Goal: Transaction & Acquisition: Purchase product/service

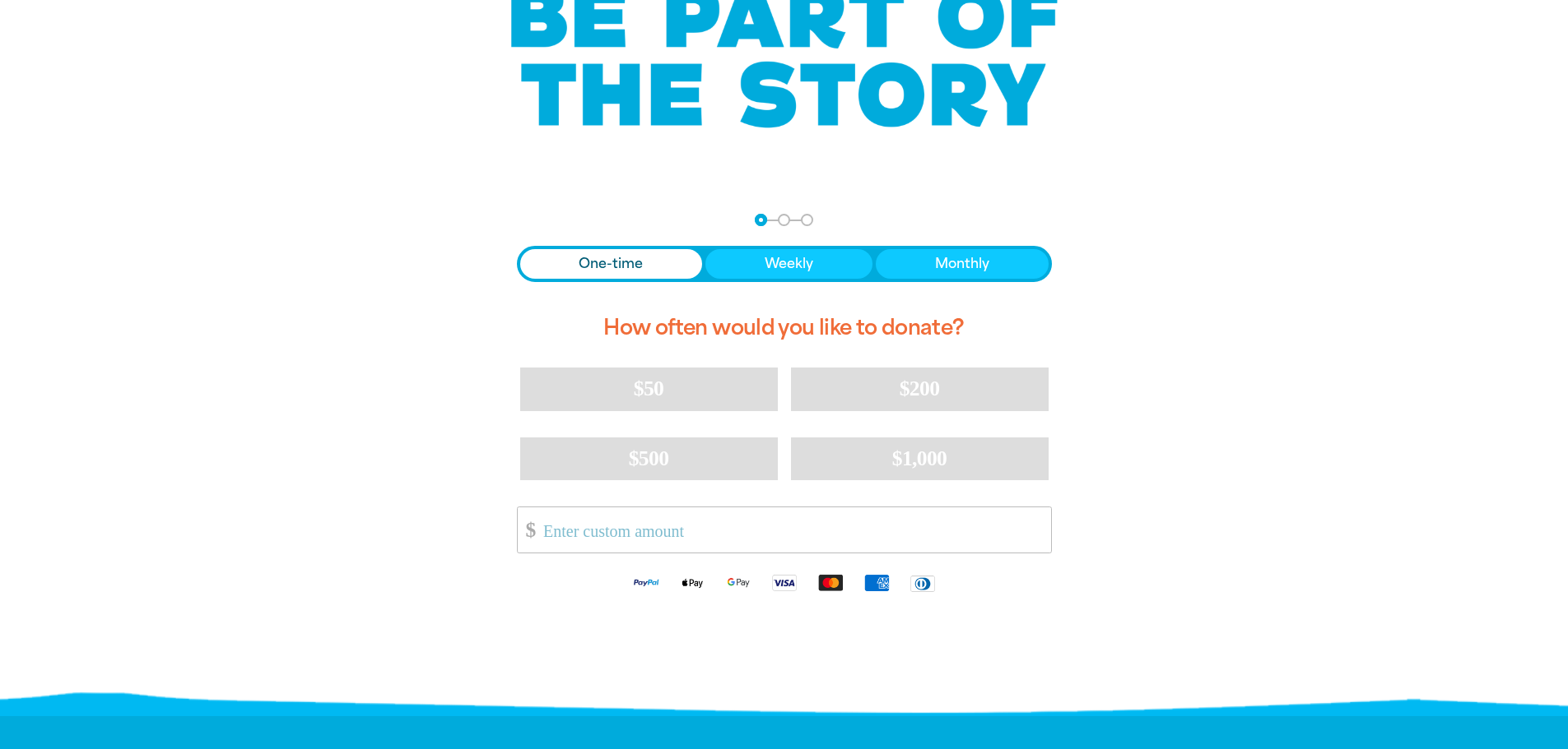
scroll to position [247, 0]
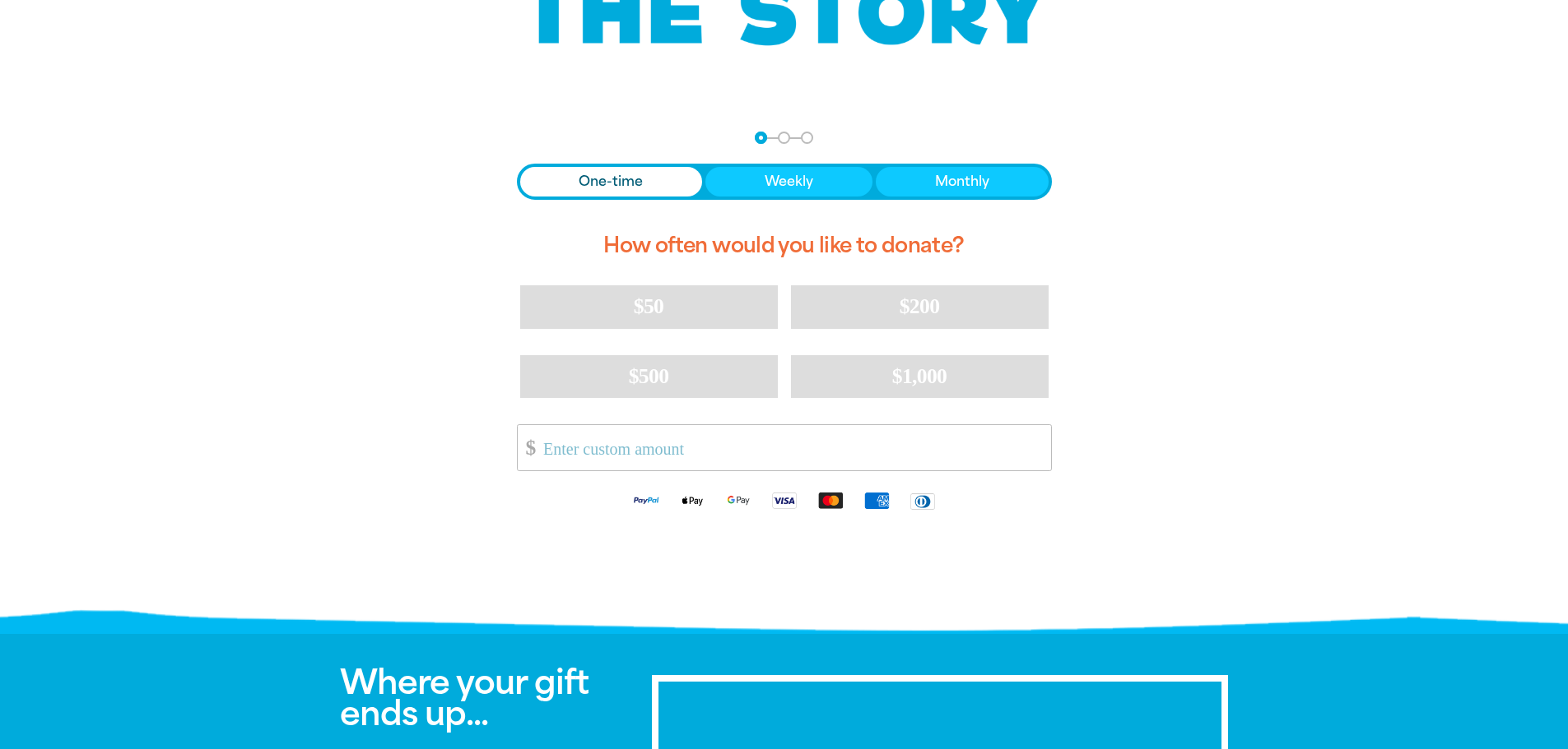
click at [599, 183] on span "One-time" at bounding box center [611, 181] width 65 height 20
click at [619, 446] on input "Other Amount" at bounding box center [790, 448] width 519 height 46
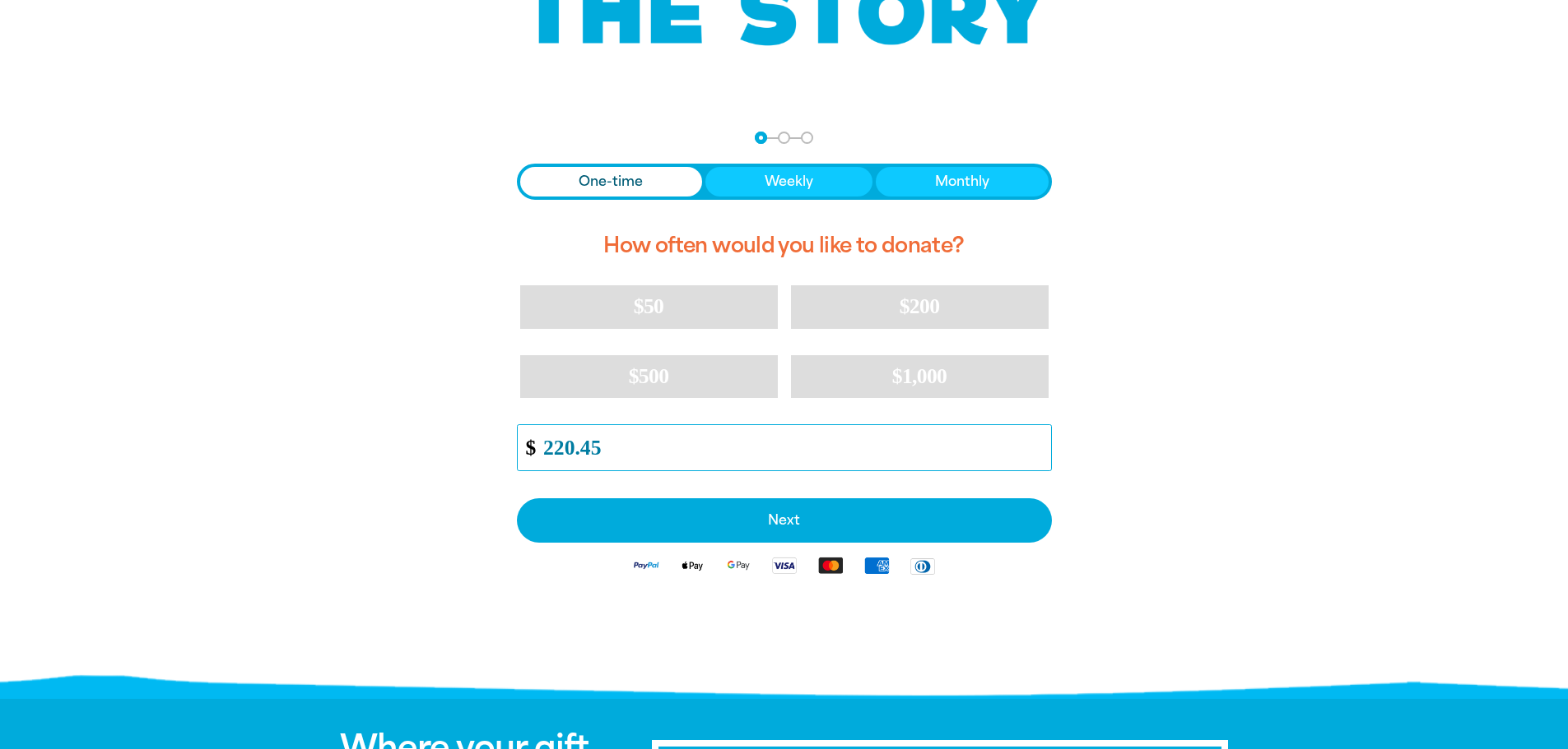
type input "220.45"
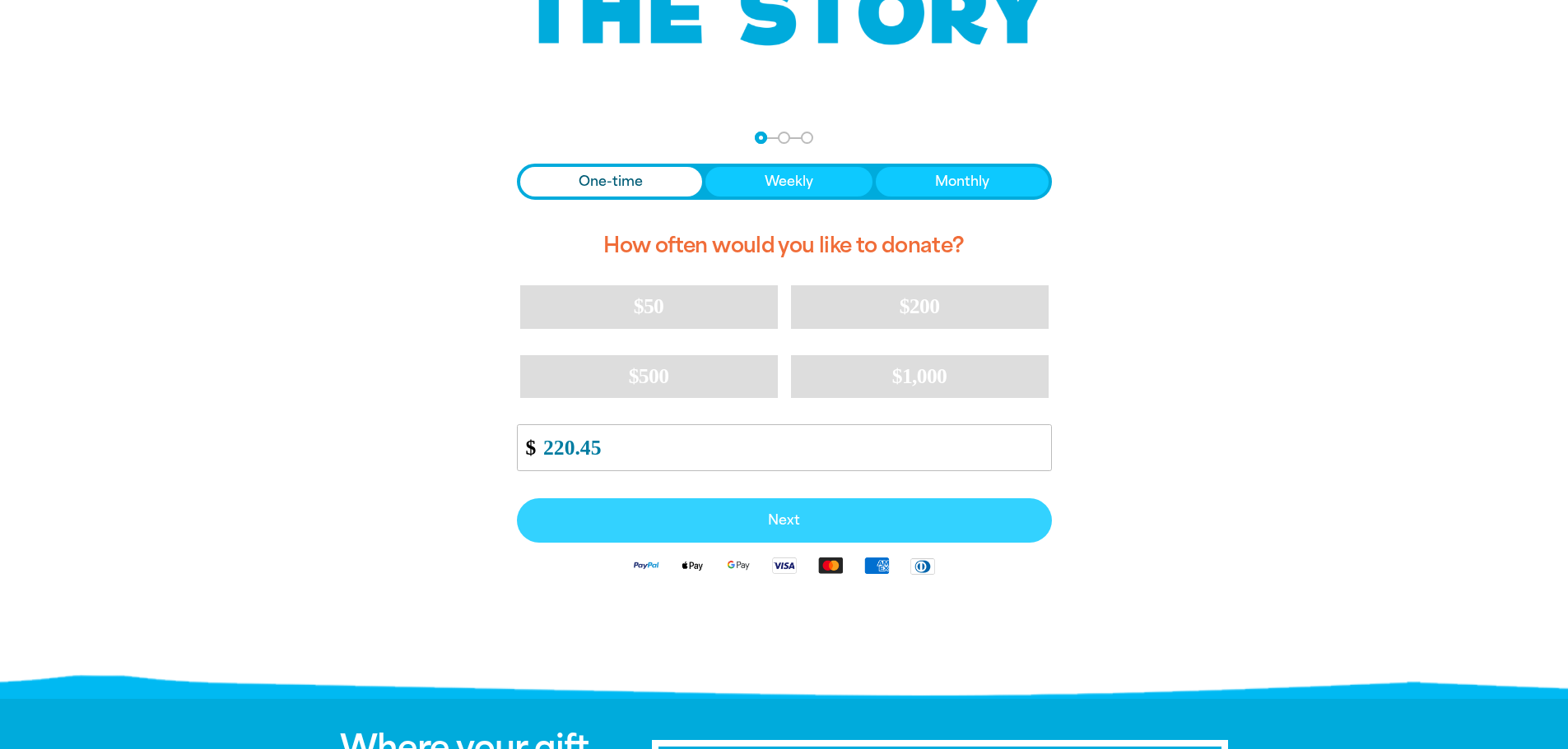
click at [793, 521] on span "Next" at bounding box center [784, 521] width 499 height 13
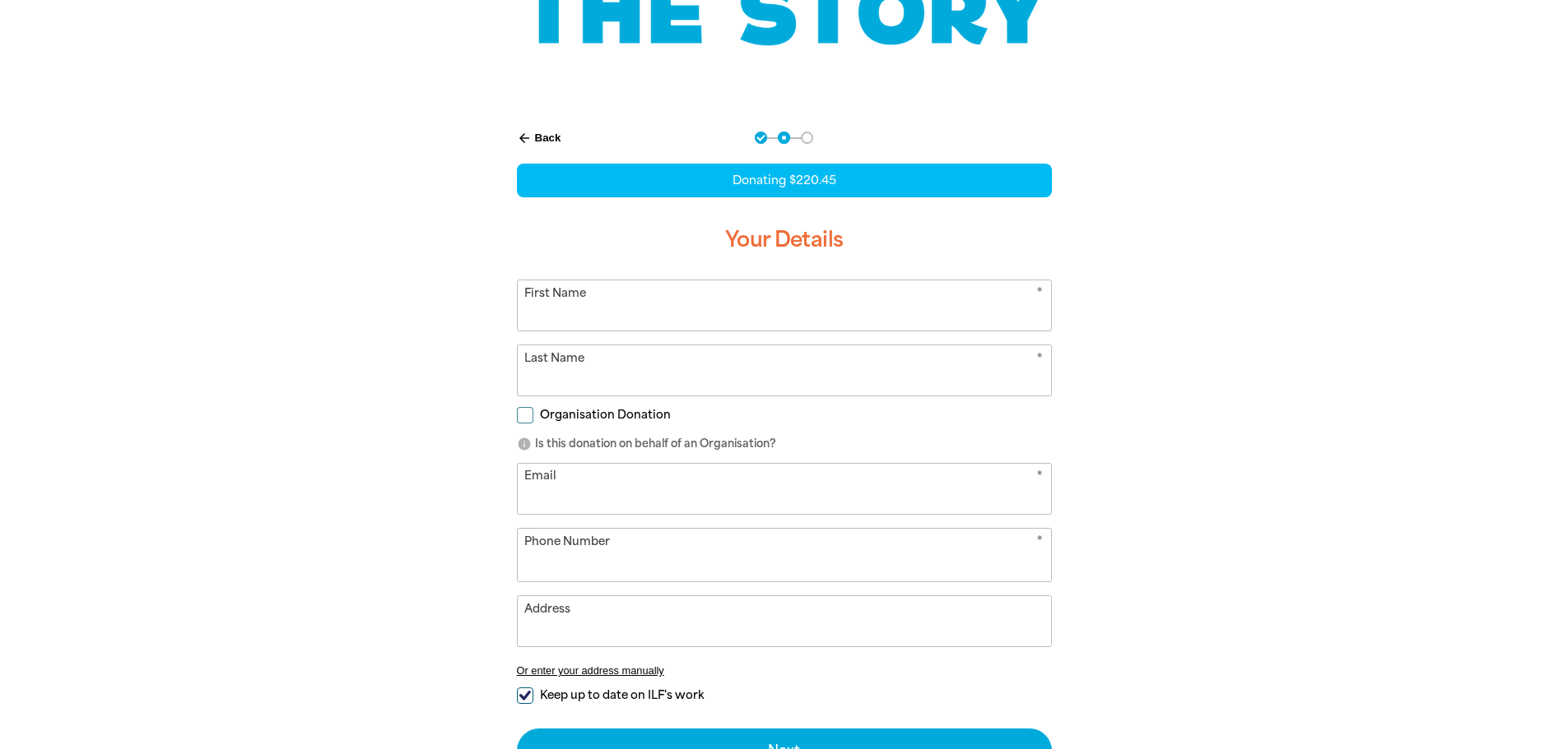
select select "AU"
click at [721, 318] on input "First Name" at bounding box center [784, 305] width 533 height 50
type input "[PERSON_NAME]"
click at [564, 386] on input "Last Name" at bounding box center [784, 370] width 533 height 50
type input "[PERSON_NAME]"
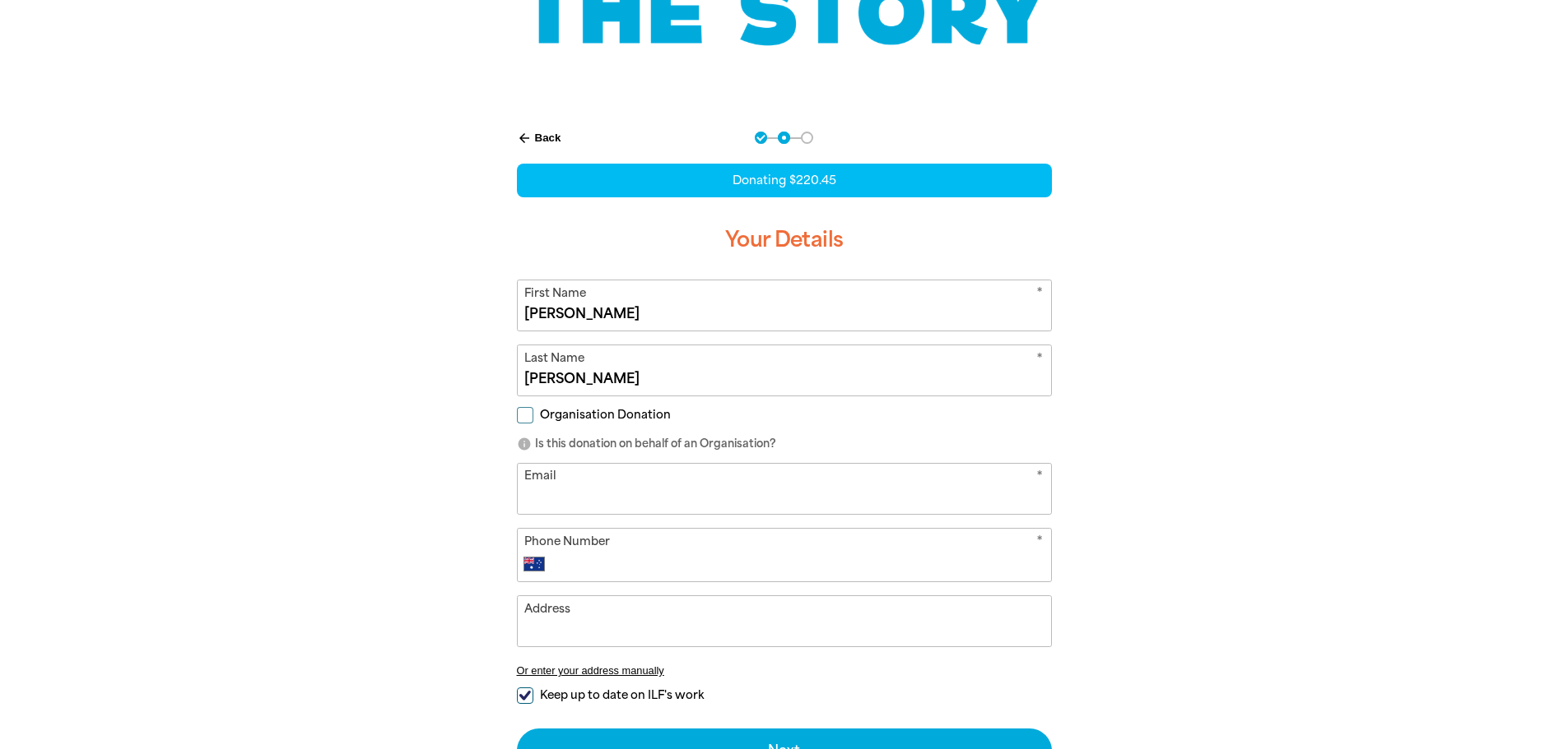
click at [528, 415] on input "Organisation Donation" at bounding box center [525, 414] width 16 height 16
checkbox input "true"
select select "AU"
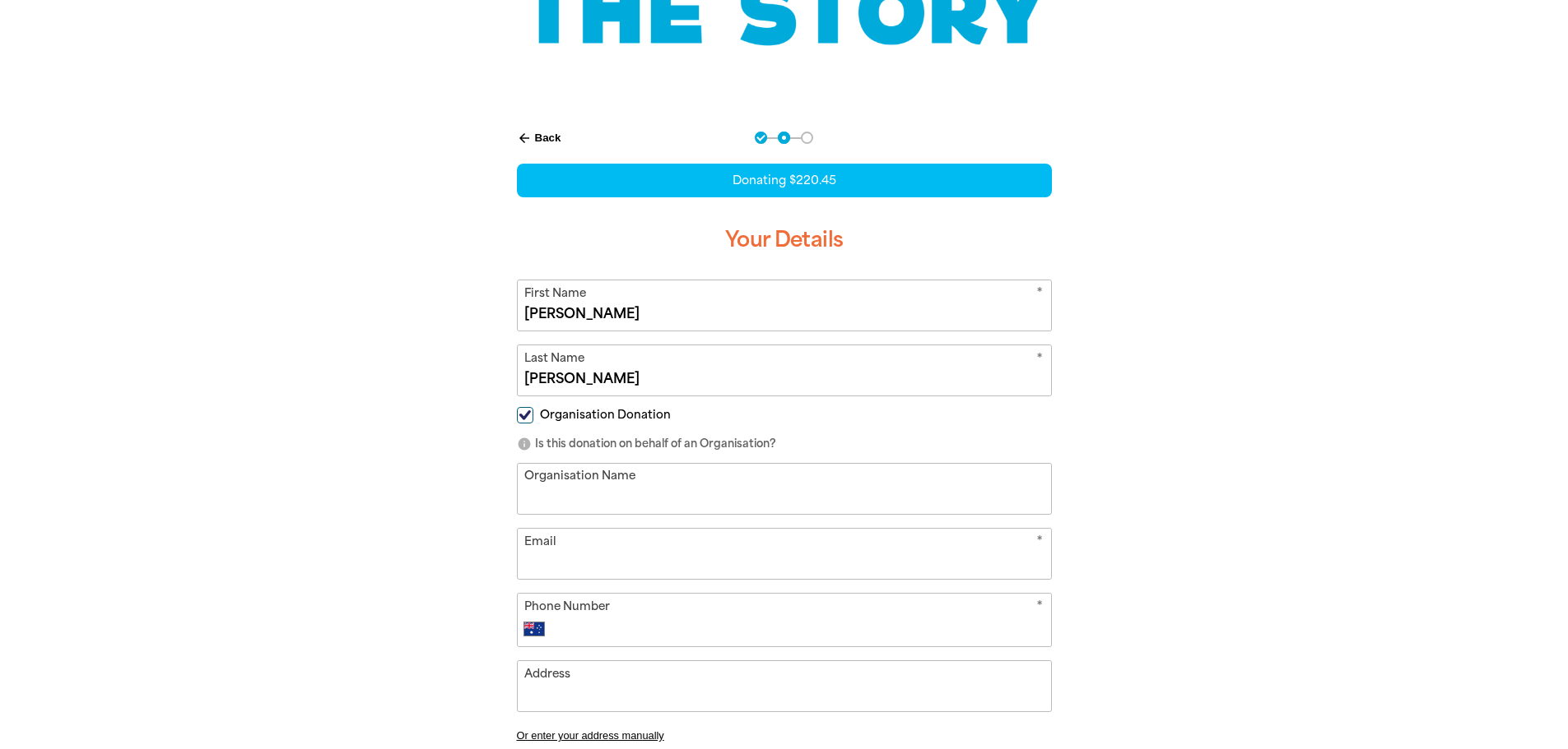
click at [562, 490] on input "Organisation Name" at bounding box center [784, 488] width 533 height 50
type input "[GEOGRAPHIC_DATA]"
click at [571, 554] on input "Email" at bounding box center [784, 554] width 533 height 50
type input "[EMAIL_ADDRESS][DOMAIN_NAME]"
click at [651, 630] on input "Phone Number" at bounding box center [800, 629] width 487 height 20
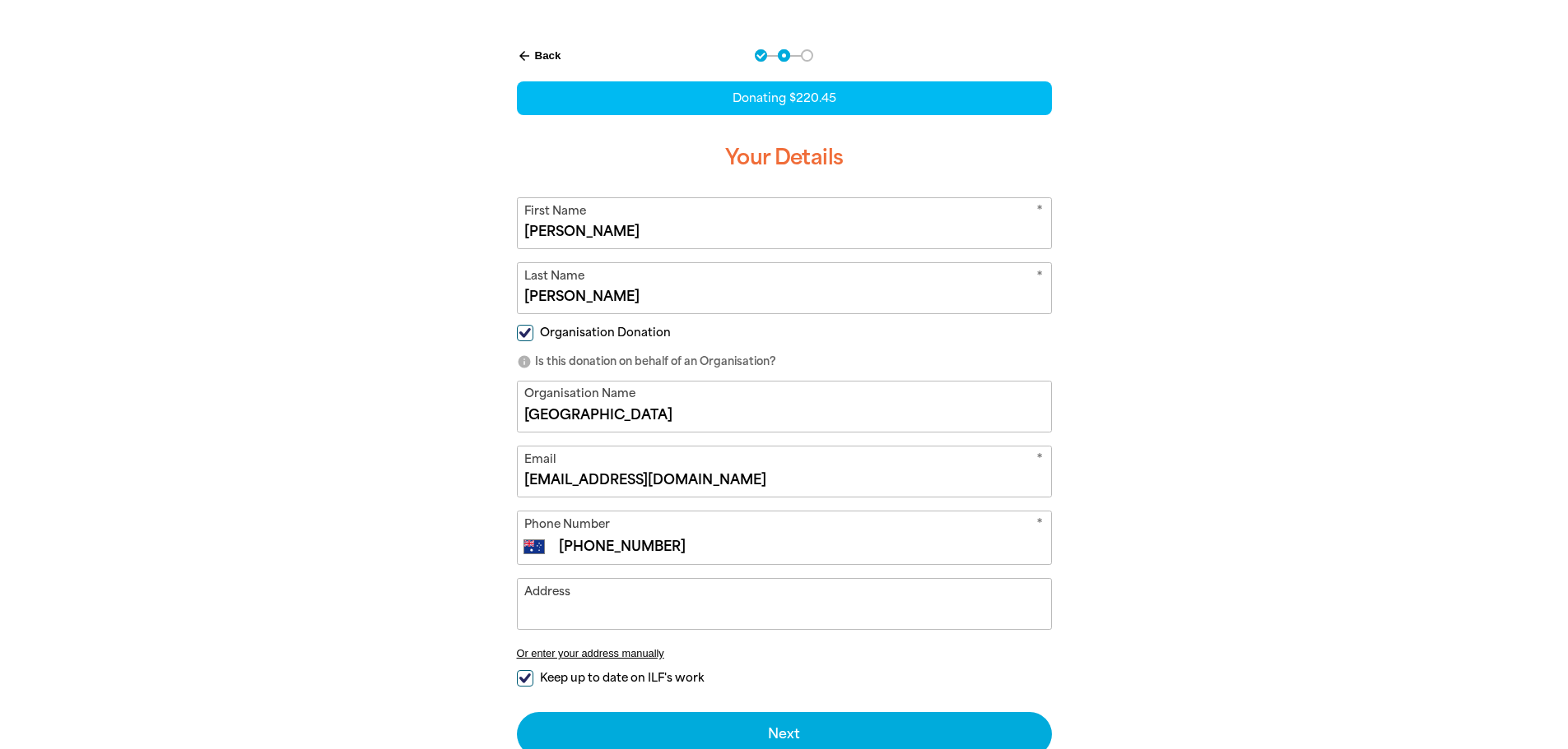
scroll to position [493, 0]
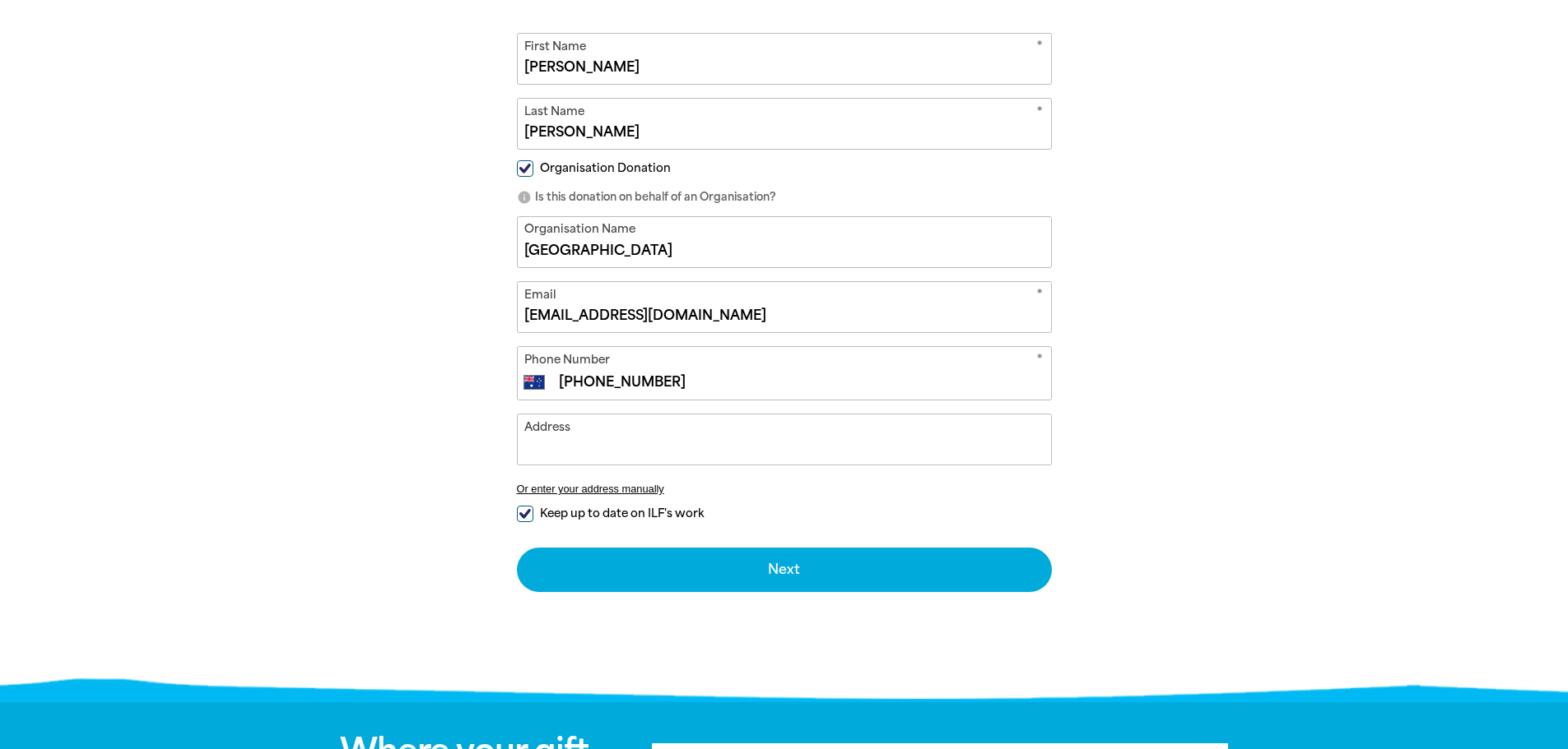
type input "[PHONE_NUMBER]"
click at [617, 451] on input "Address" at bounding box center [784, 439] width 533 height 50
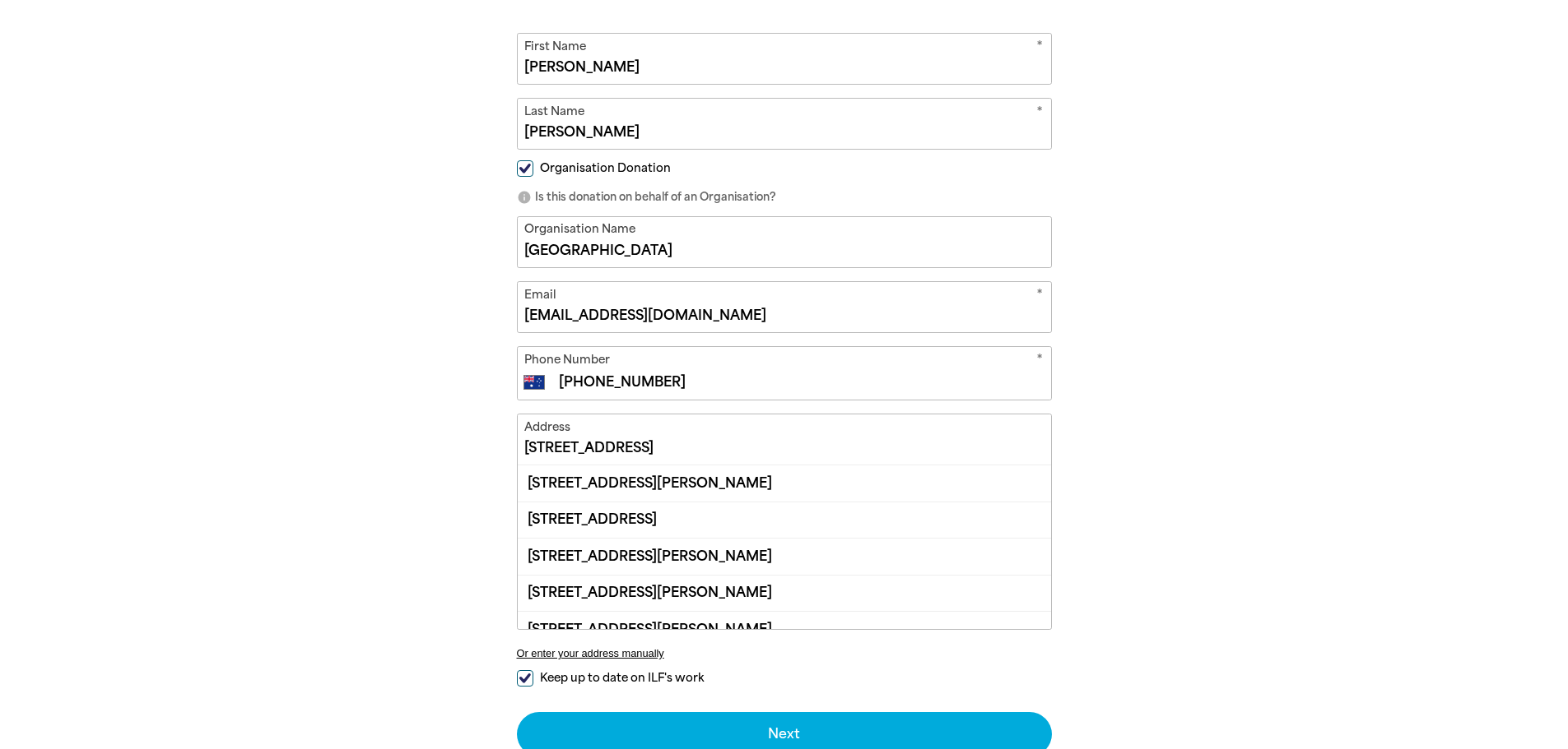
click at [650, 481] on div "[STREET_ADDRESS][PERSON_NAME]" at bounding box center [784, 483] width 533 height 35
type input "[STREET_ADDRESS][PERSON_NAME]"
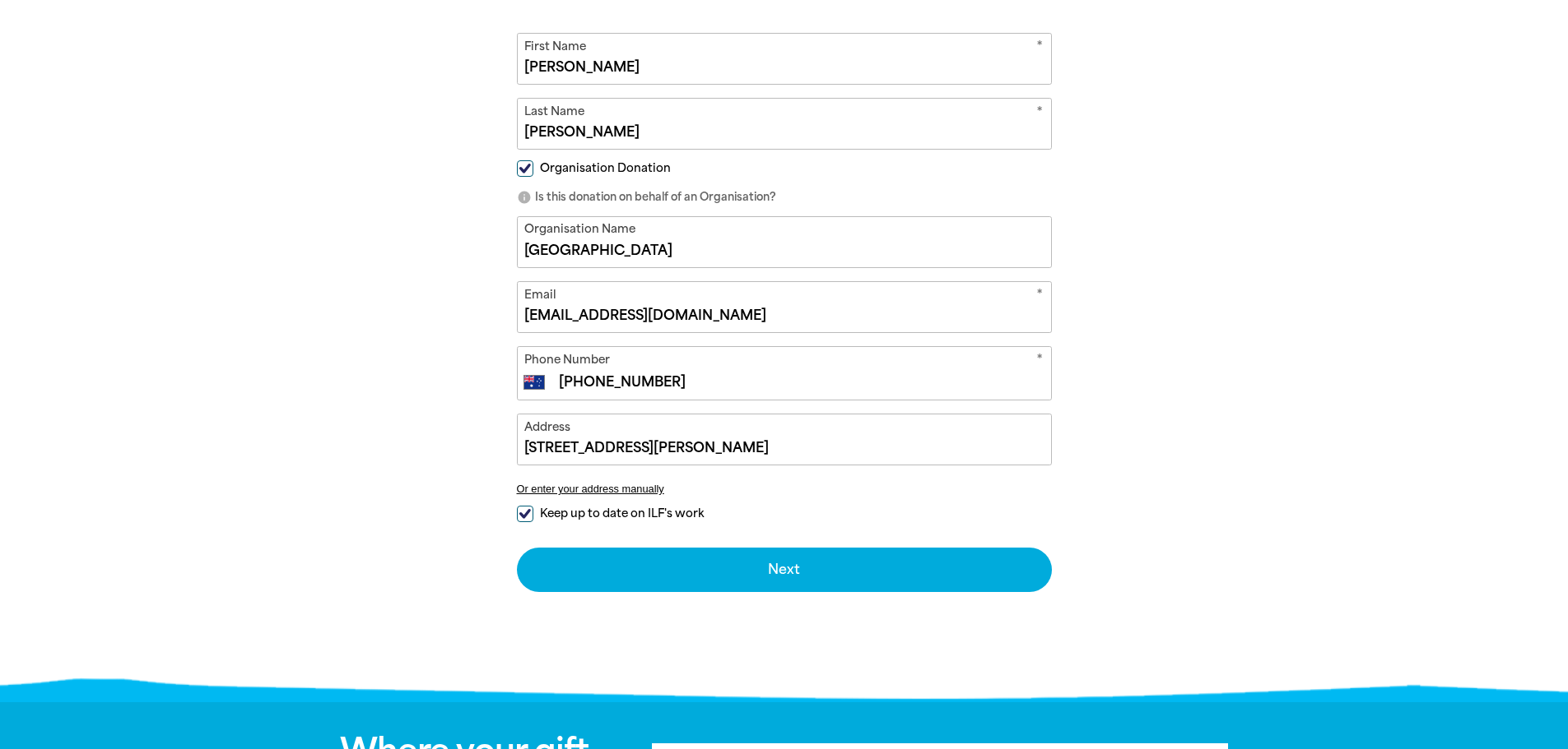
click at [526, 512] on input "Keep up to date on ILF's work" at bounding box center [525, 514] width 16 height 16
checkbox input "false"
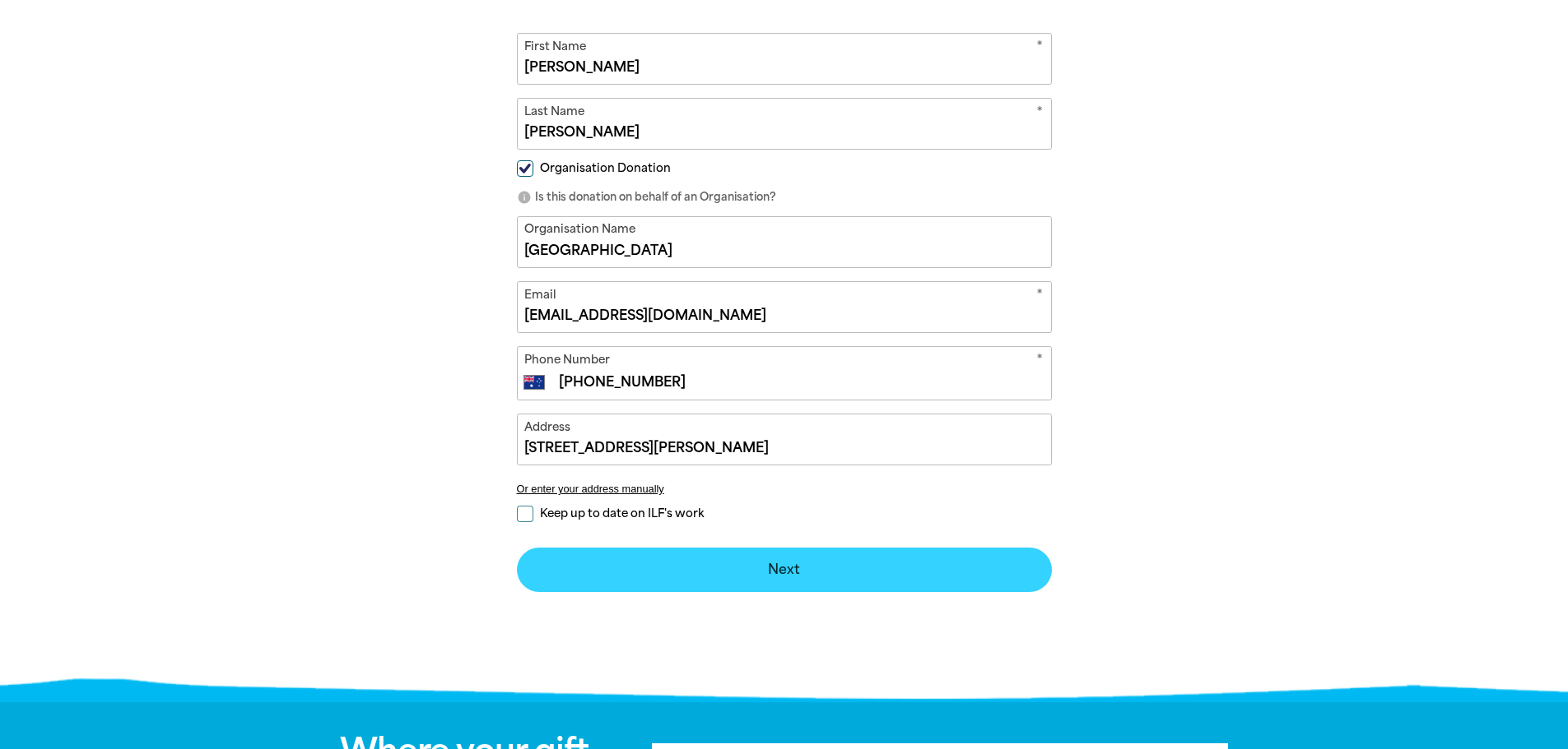
click at [785, 565] on button "Next chevron_right" at bounding box center [784, 570] width 535 height 45
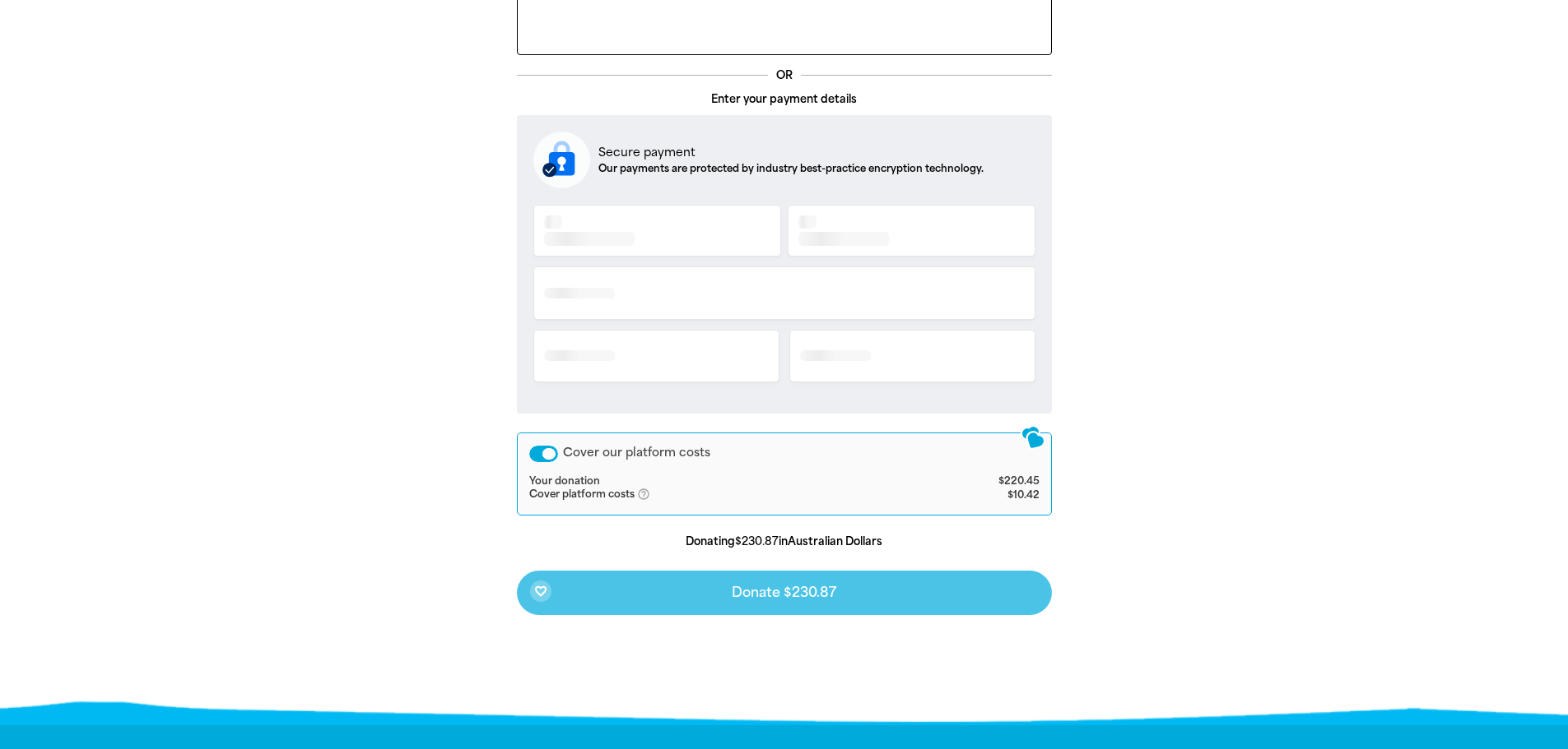
scroll to position [356, 0]
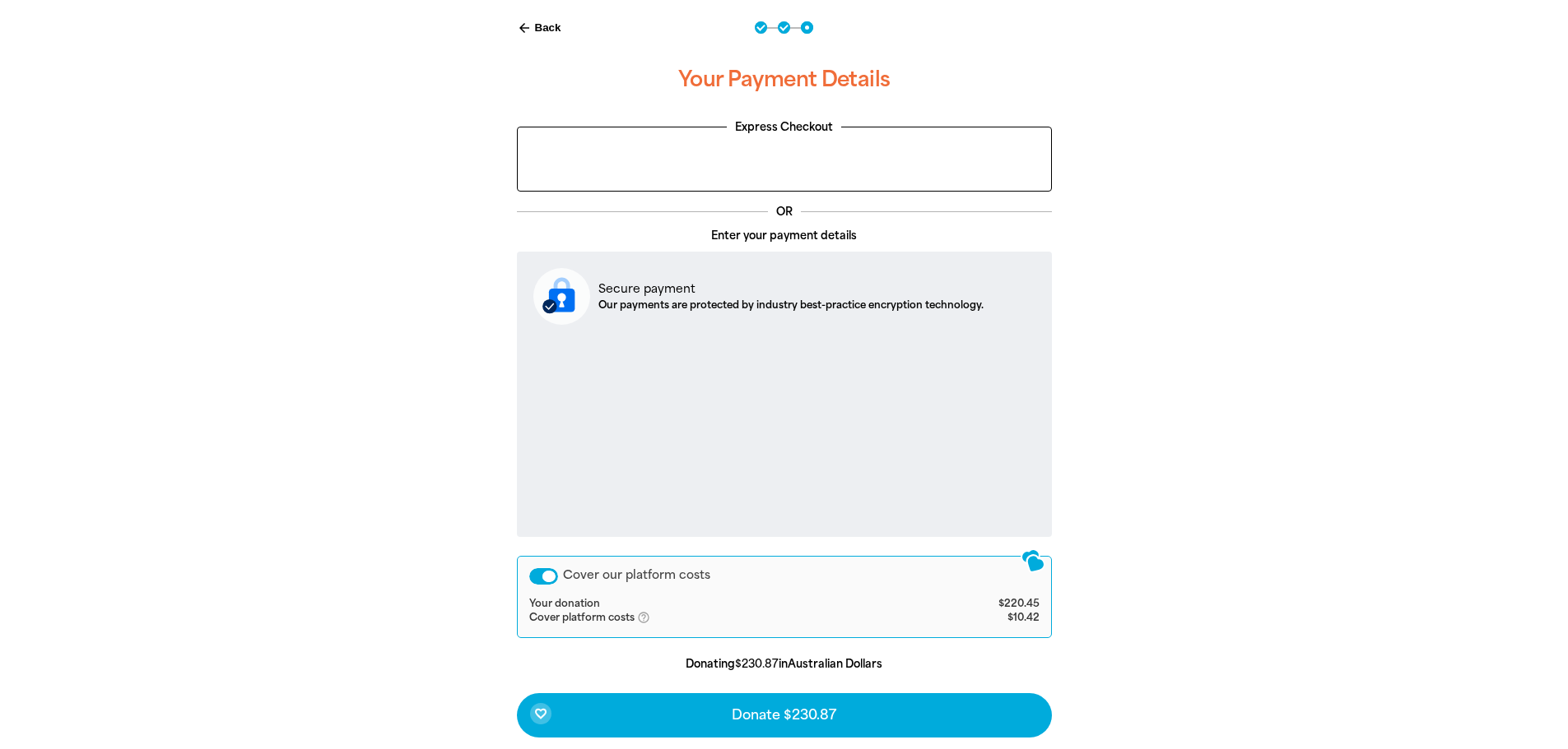
click at [545, 575] on div "Cover our platform costs" at bounding box center [544, 575] width 28 height 16
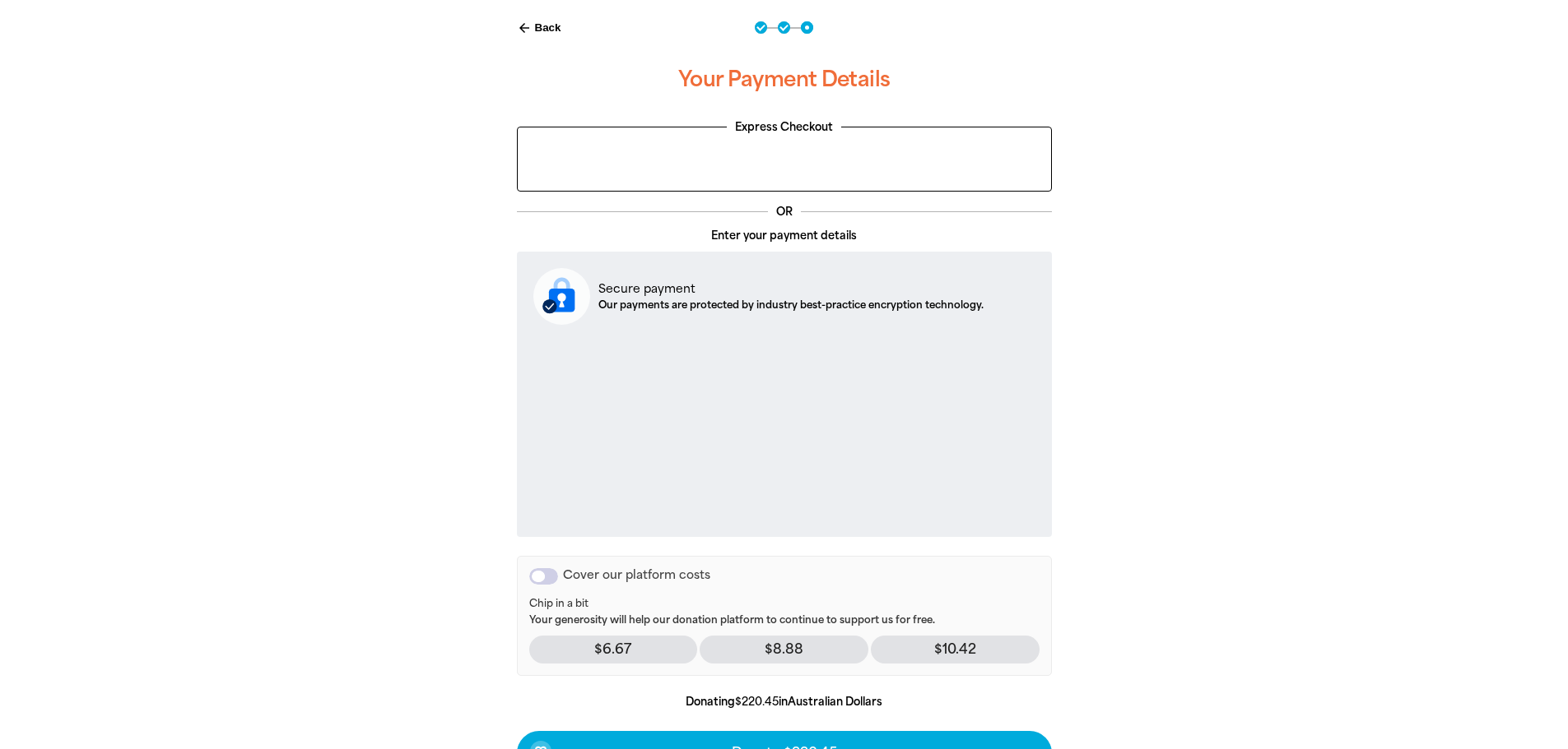
scroll to position [439, 0]
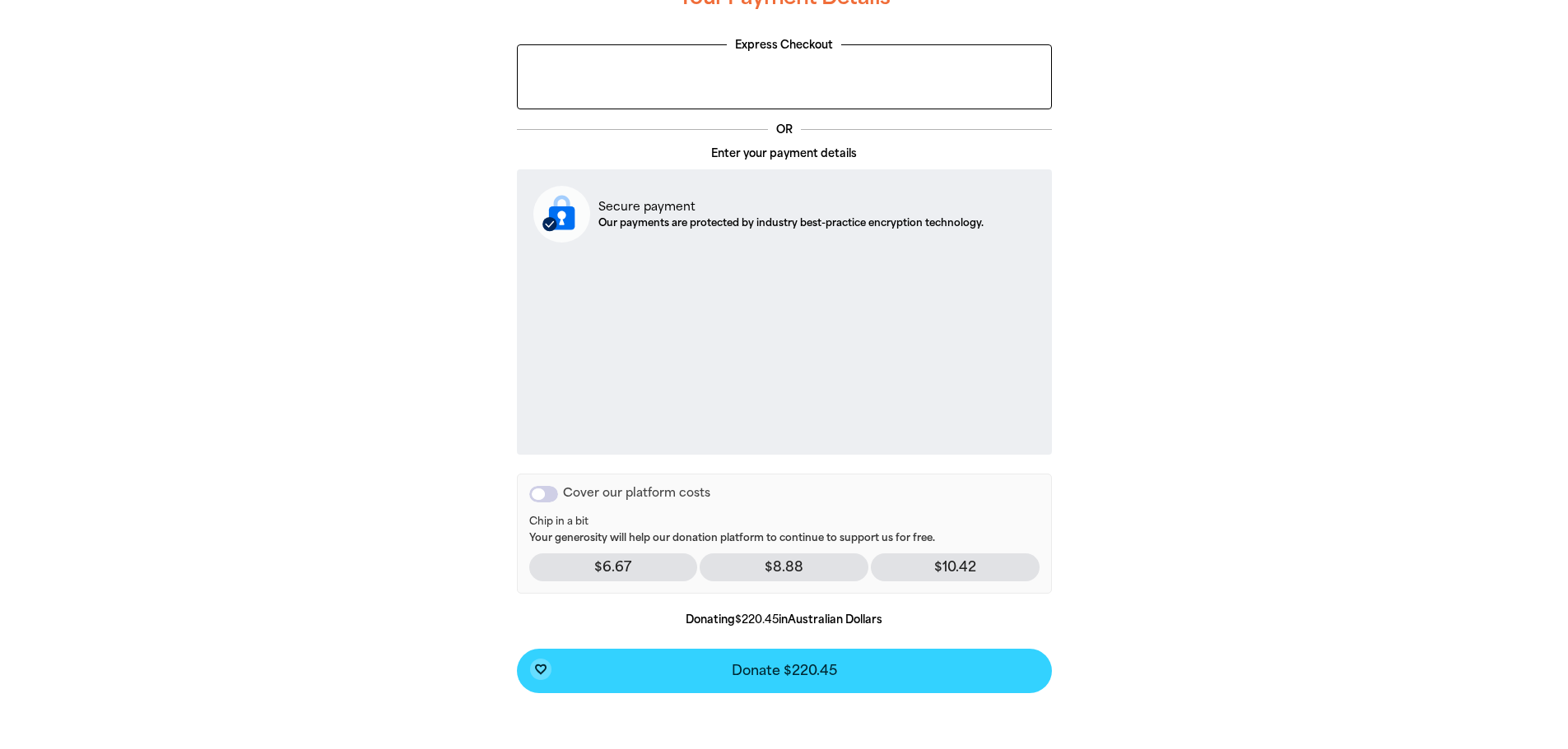
click at [791, 669] on span "Donate $220.45" at bounding box center [784, 671] width 105 height 13
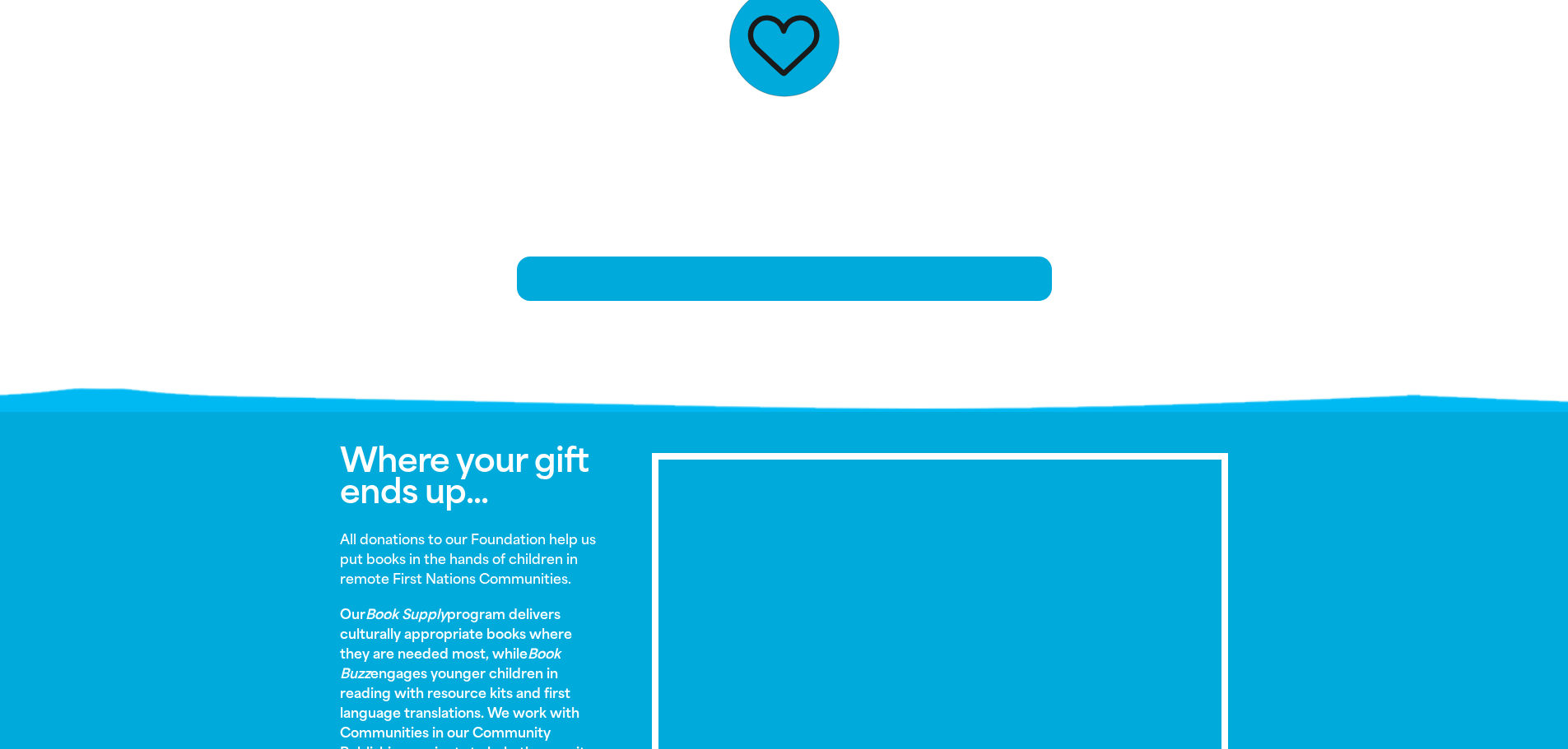
scroll to position [336, 0]
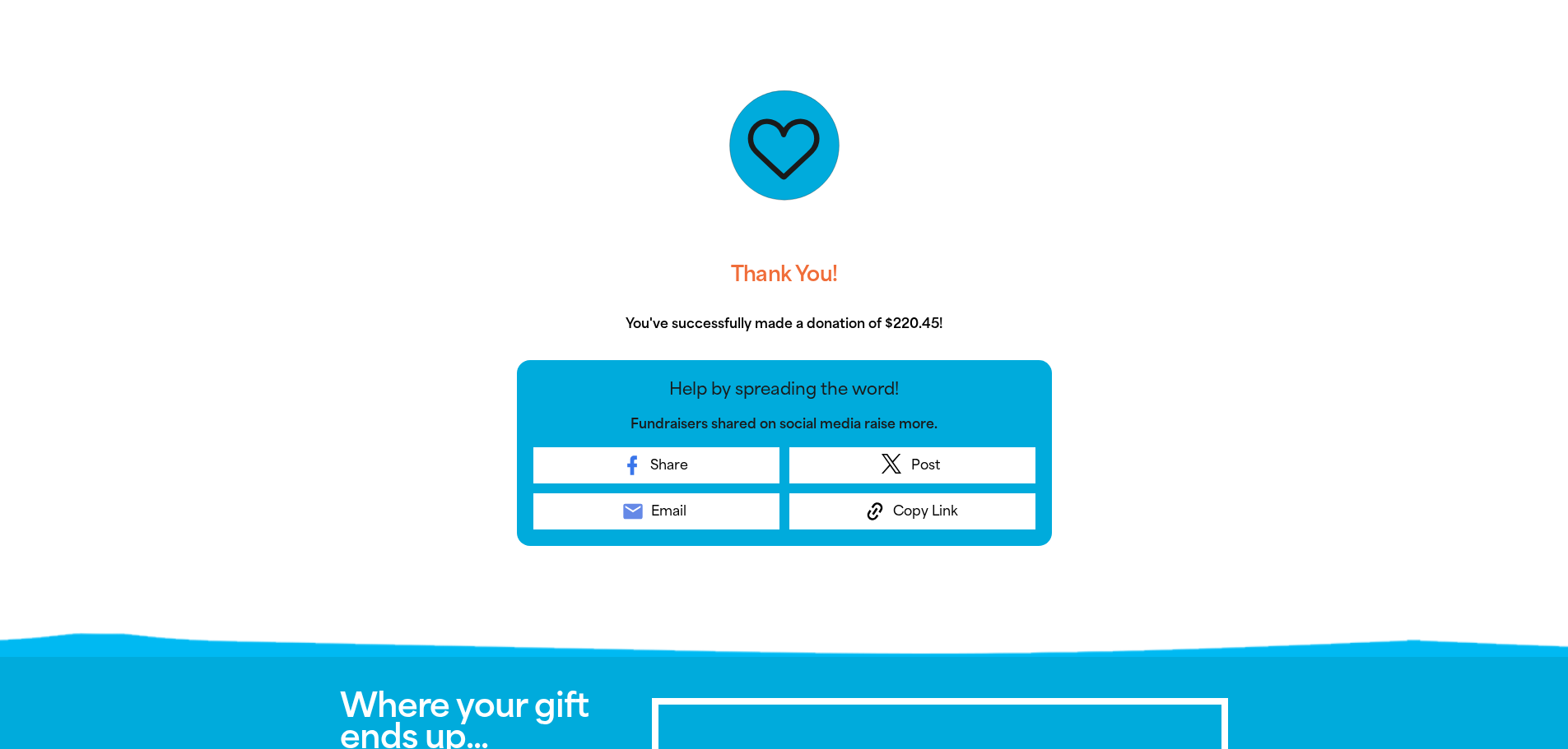
click at [929, 229] on div at bounding box center [784, 145] width 535 height 206
click at [655, 509] on span "Email" at bounding box center [668, 511] width 35 height 20
